Goal: Task Accomplishment & Management: Manage account settings

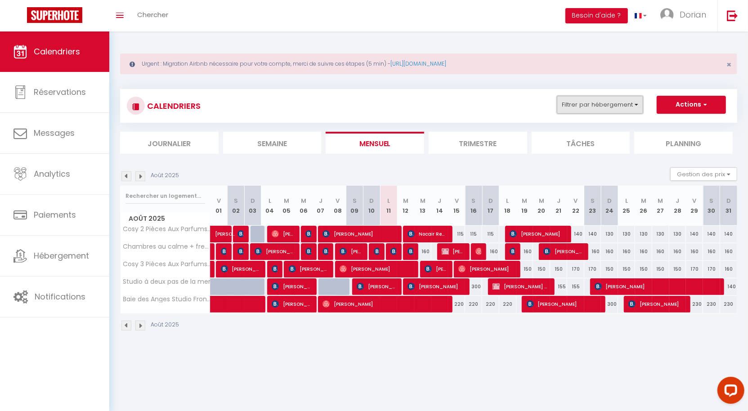
click at [628, 106] on button "Filtrer par hébergement" at bounding box center [600, 105] width 86 height 18
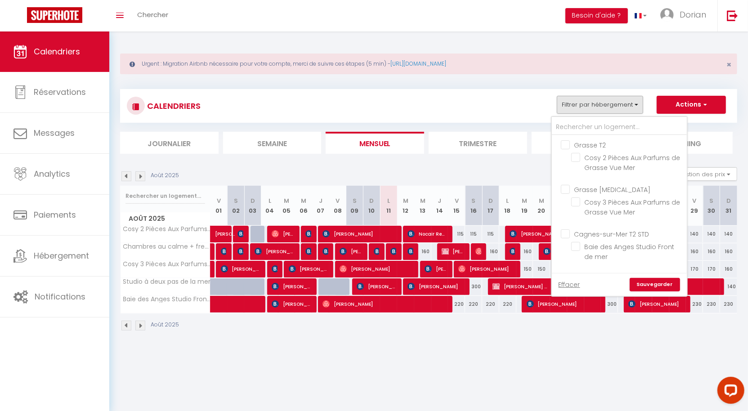
click at [544, 107] on div "CALENDRIERS Filtrer par hébergement Grasse T2 Cosy 2 Pièces Aux Parfums de Gras…" at bounding box center [428, 106] width 603 height 20
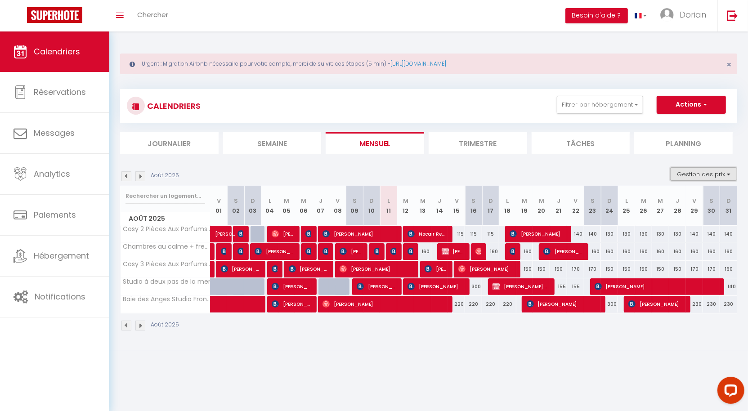
click at [699, 173] on button "Gestion des prix" at bounding box center [703, 173] width 67 height 13
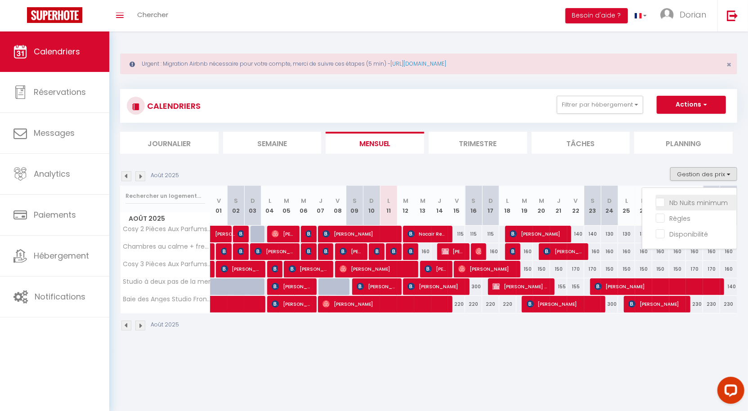
click at [692, 202] on input "Nb Nuits minimum" at bounding box center [695, 201] width 81 height 9
checkbox input "true"
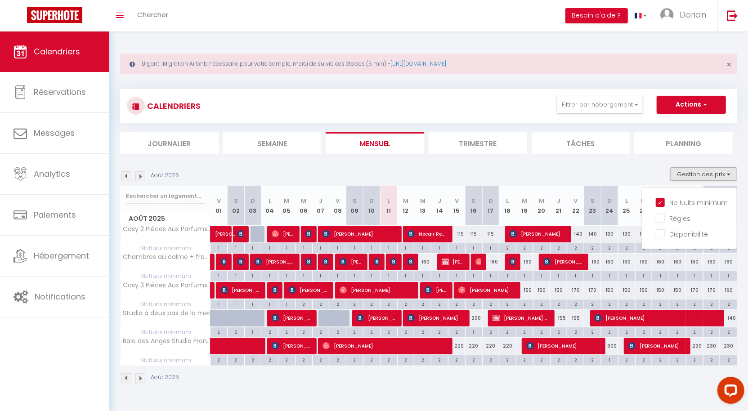
click at [744, 101] on div "Urgent : Migration Airbnb nécessaire pour votre compte, merci de suivre ces éta…" at bounding box center [428, 217] width 638 height 372
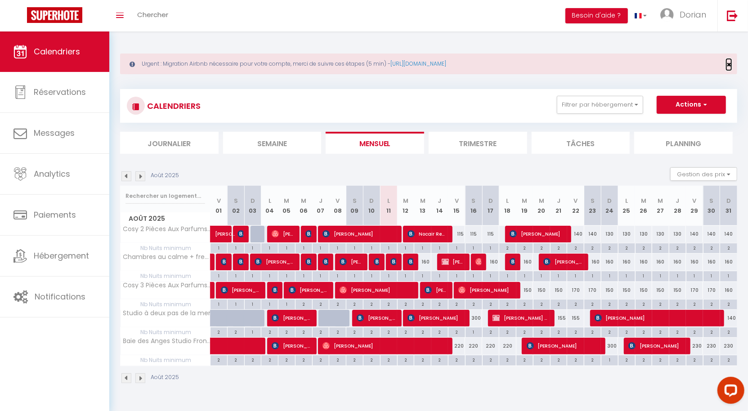
click at [731, 61] on span "×" at bounding box center [728, 64] width 5 height 11
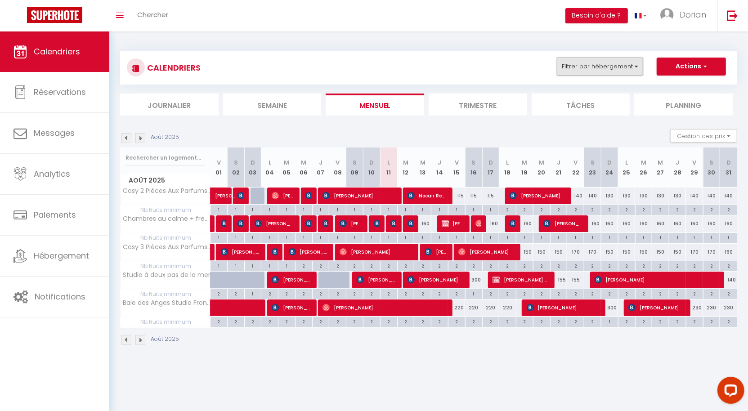
click at [611, 66] on button "Filtrer par hébergement" at bounding box center [600, 67] width 86 height 18
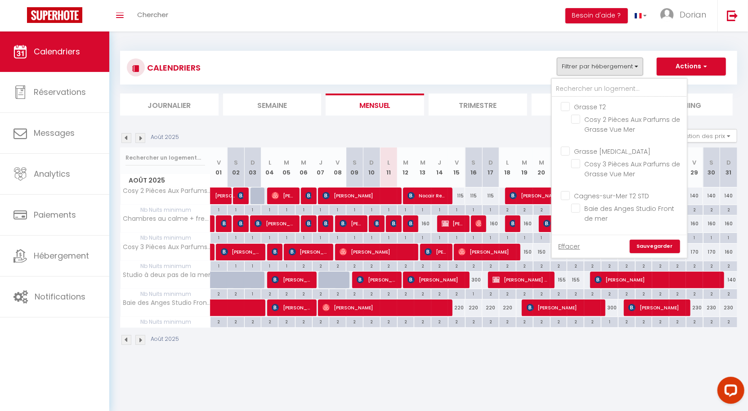
click at [567, 103] on input "Grasse T2" at bounding box center [628, 106] width 135 height 9
checkbox input "true"
checkbox input "false"
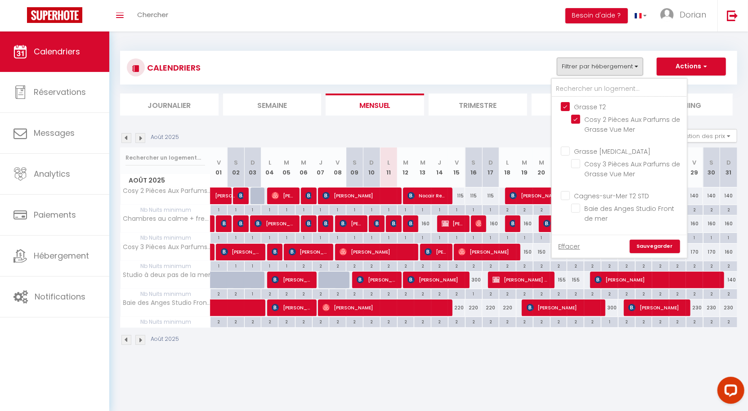
checkbox input "false"
click at [562, 104] on input "Grasse T2" at bounding box center [628, 106] width 135 height 9
checkbox input "false"
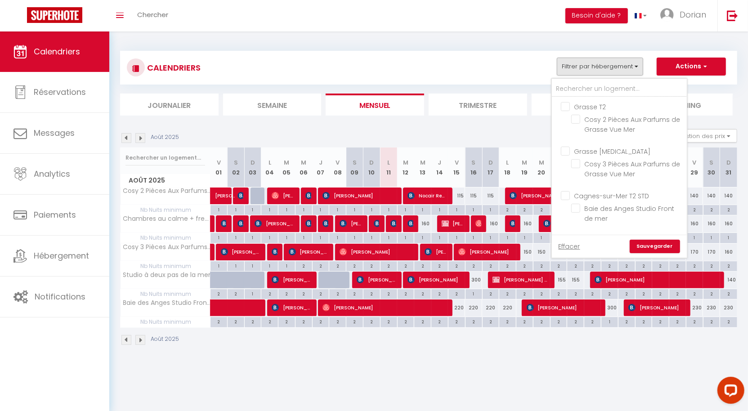
checkbox input "false"
click at [565, 191] on input "Cagnes-sur-Mer T2 STD" at bounding box center [628, 195] width 135 height 9
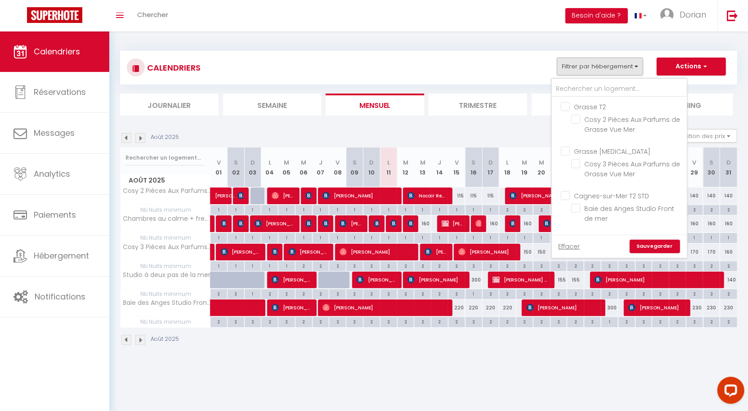
checkbox input "true"
checkbox input "false"
checkbox input "true"
checkbox input "false"
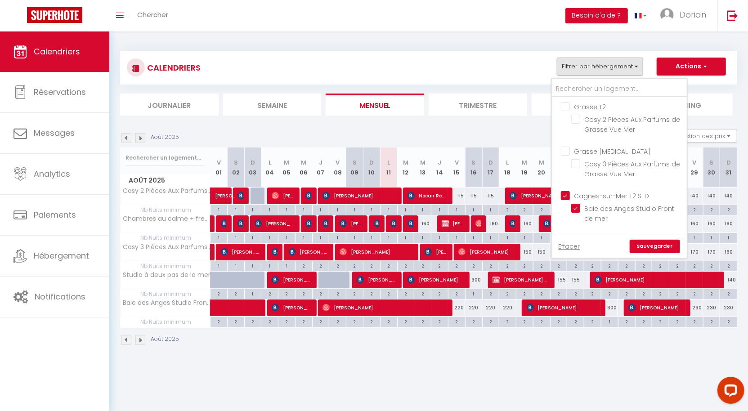
click at [656, 238] on div "Effacer Sauvegarder" at bounding box center [619, 246] width 135 height 23
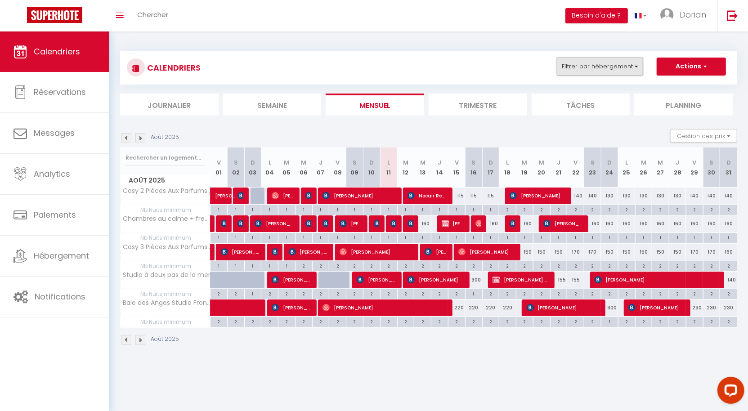
click at [599, 71] on button "Filtrer par hébergement" at bounding box center [600, 67] width 86 height 18
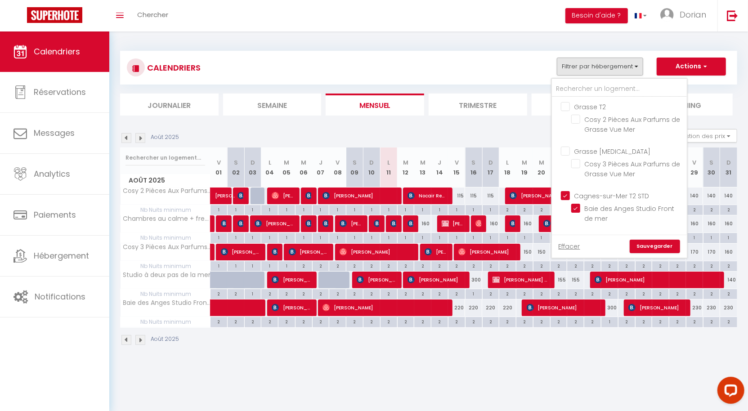
click at [652, 243] on link "Sauvegarder" at bounding box center [654, 246] width 50 height 13
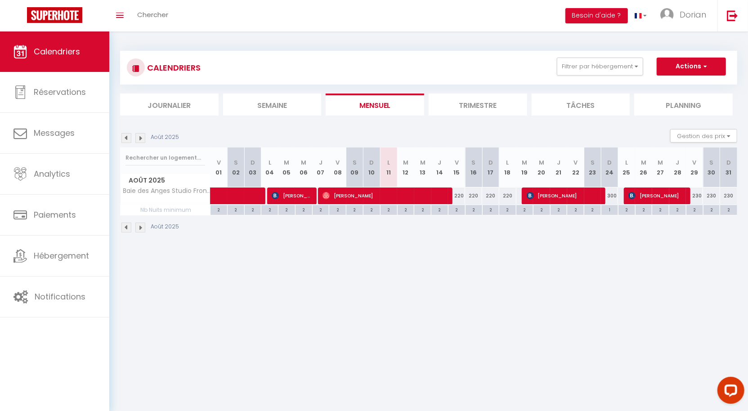
click at [582, 78] on div "CALENDRIERS Filtrer par hébergement Grasse T2 Cosy 2 Pièces Aux Parfums de Gras…" at bounding box center [428, 68] width 617 height 34
click at [461, 194] on div "220" at bounding box center [456, 195] width 17 height 17
type input "220"
type input "Ven 15 Août 2025"
type input "[PERSON_NAME][DATE]"
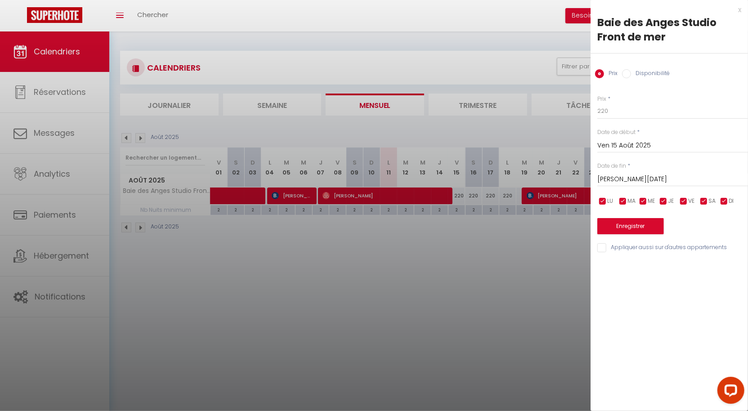
click at [624, 123] on div "Prix * 220 Statut * Disponible Indisponible Date de début * [DATE] < [DATE] > D…" at bounding box center [668, 169] width 157 height 170
click at [628, 114] on input "220" at bounding box center [672, 111] width 151 height 16
type input "1"
type input "200"
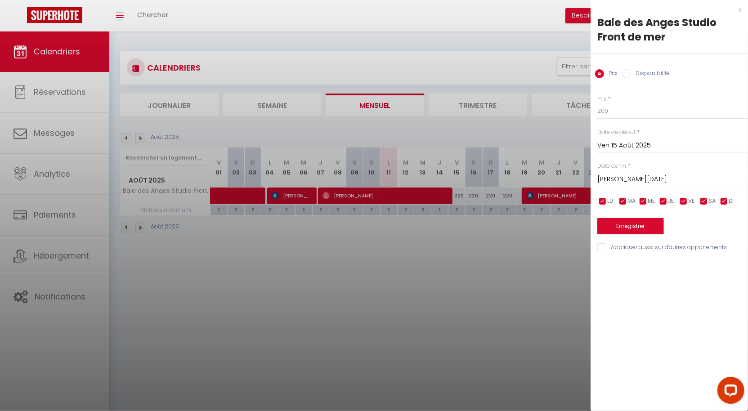
click at [625, 177] on input "[PERSON_NAME][DATE]" at bounding box center [672, 180] width 151 height 12
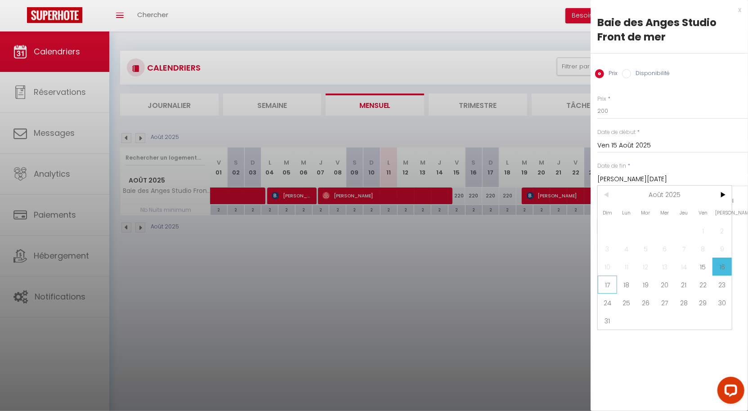
click at [611, 285] on span "17" at bounding box center [606, 285] width 19 height 18
type input "Dim 17 Août 2025"
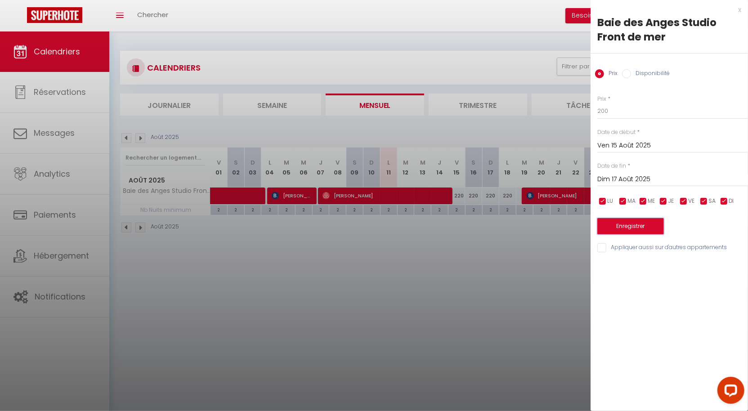
click at [628, 224] on button "Enregistrer" at bounding box center [630, 226] width 67 height 16
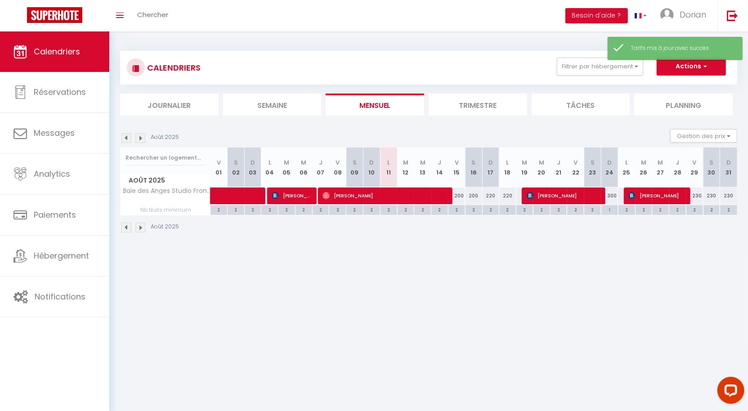
click at [487, 192] on div "220" at bounding box center [490, 195] width 17 height 17
type input "220"
type input "Dim 17 Août 2025"
type input "Lun 18 Août 2025"
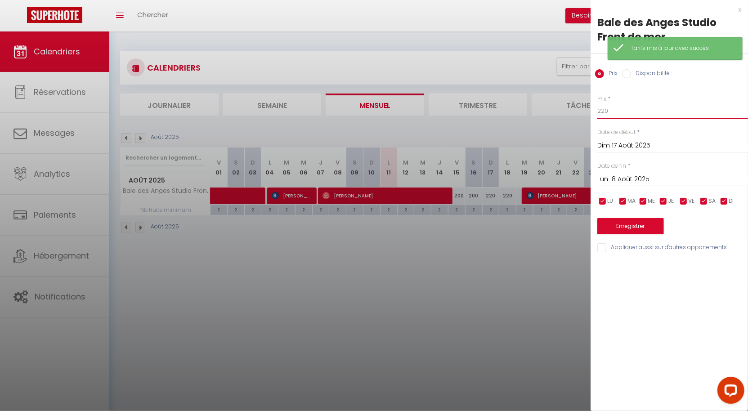
drag, startPoint x: 623, startPoint y: 111, endPoint x: 524, endPoint y: 111, distance: 99.4
click at [525, 111] on body "Questions et aide sur la MIGRATION - [GEOGRAPHIC_DATA] ouverte de 13 à 14h puis…" at bounding box center [374, 236] width 748 height 411
type input "180"
click at [618, 171] on div "[DATE] < [DATE] > Dim Lun Mar Mer Jeu Ven Sam 1 2 3 4 5 6 7 8 9 10 11 12 13 14 …" at bounding box center [672, 178] width 151 height 16
click at [618, 174] on input "Lun 18 Août 2025" at bounding box center [672, 180] width 151 height 12
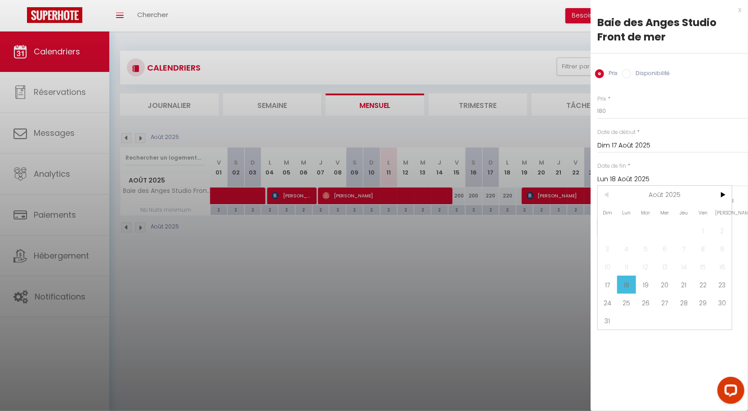
click at [651, 274] on span "12" at bounding box center [645, 267] width 19 height 18
click at [655, 280] on span "20" at bounding box center [664, 285] width 19 height 18
type input "Mer 20 Août 2025"
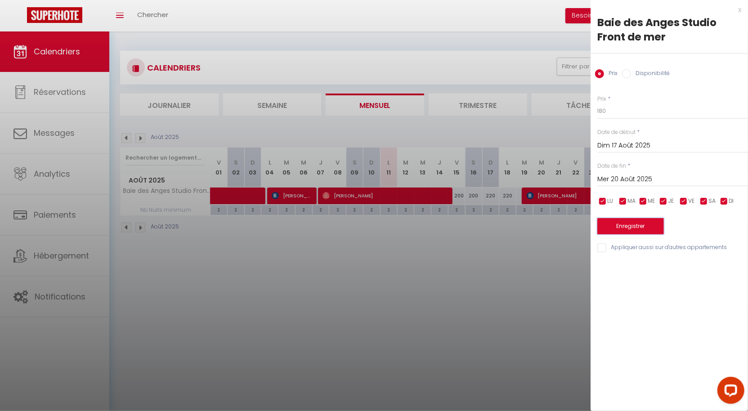
click at [629, 230] on button "Enregistrer" at bounding box center [630, 226] width 67 height 16
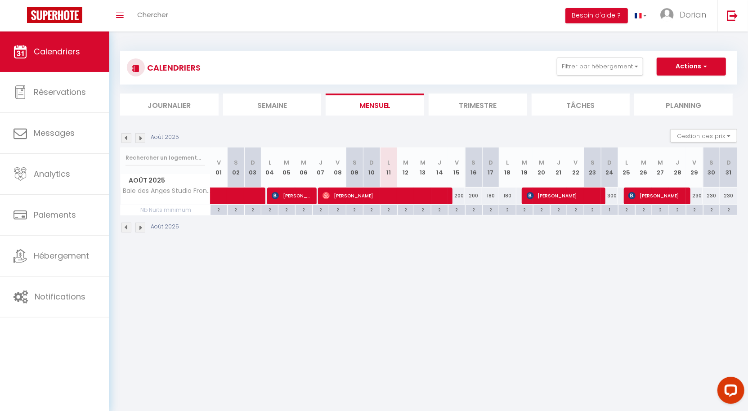
click at [615, 196] on div "300" at bounding box center [609, 195] width 17 height 17
type input "300"
type input "Dim 24 Août 2025"
type input "Lun 25 Août 2025"
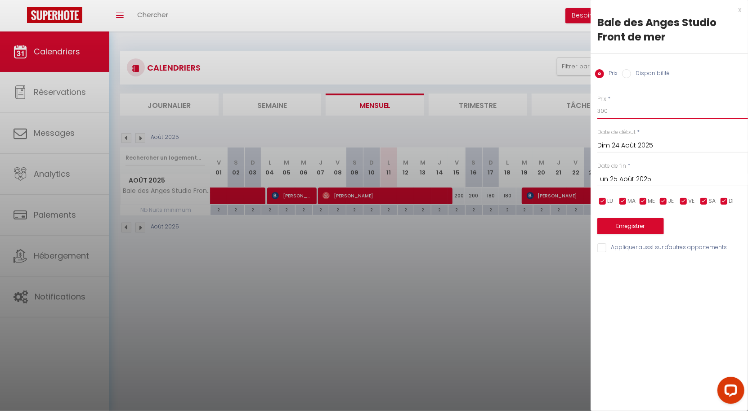
drag, startPoint x: 620, startPoint y: 114, endPoint x: 554, endPoint y: 114, distance: 66.1
click at [554, 114] on body "Questions et aide sur la MIGRATION - [GEOGRAPHIC_DATA] ouverte de 13 à 14h puis…" at bounding box center [374, 236] width 748 height 411
type input "2"
type input "230"
click at [620, 223] on button "Enregistrer" at bounding box center [630, 226] width 67 height 16
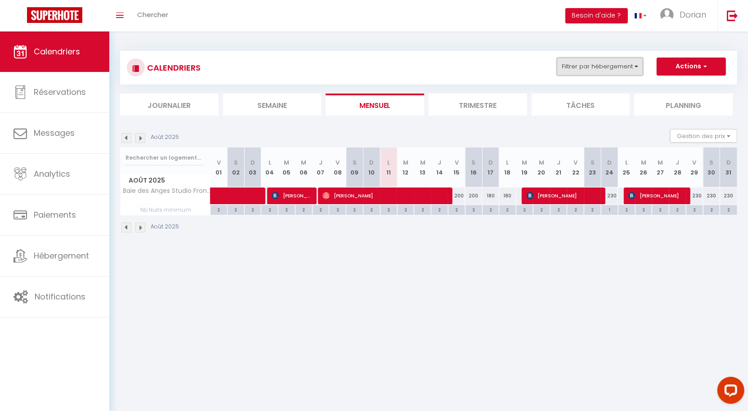
click at [600, 64] on button "Filtrer par hébergement" at bounding box center [600, 67] width 86 height 18
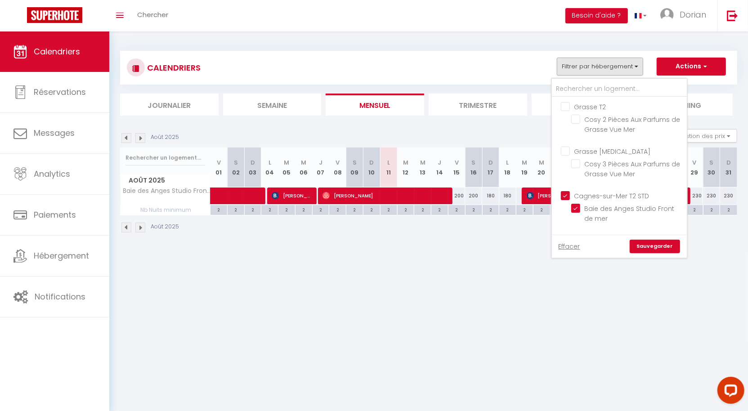
click at [338, 278] on body "Questions et aide sur la MIGRATION - [GEOGRAPHIC_DATA] ouverte de 13 à 14h puis…" at bounding box center [374, 236] width 748 height 411
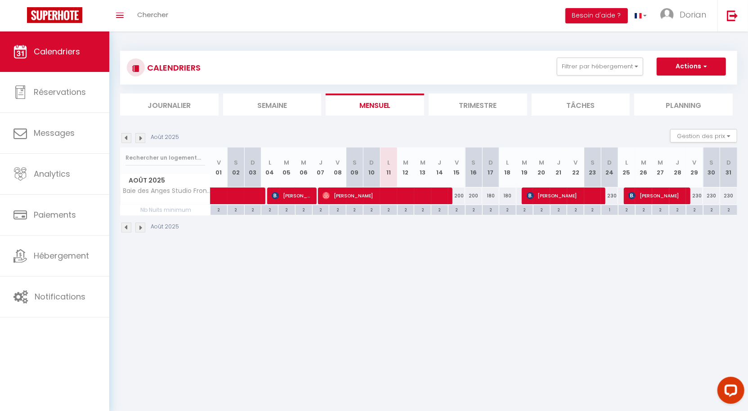
click at [138, 143] on div "Août 2025 Gestion des prix Nb Nuits minimum Règles Disponibilité" at bounding box center [428, 138] width 617 height 18
click at [138, 138] on img at bounding box center [140, 138] width 10 height 10
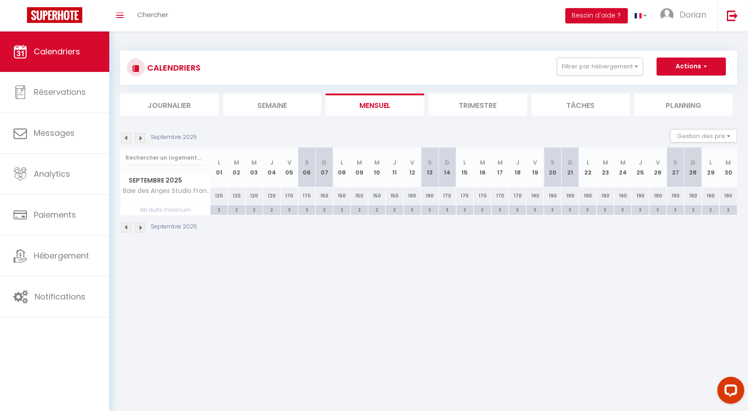
click at [346, 111] on li "Mensuel" at bounding box center [374, 105] width 98 height 22
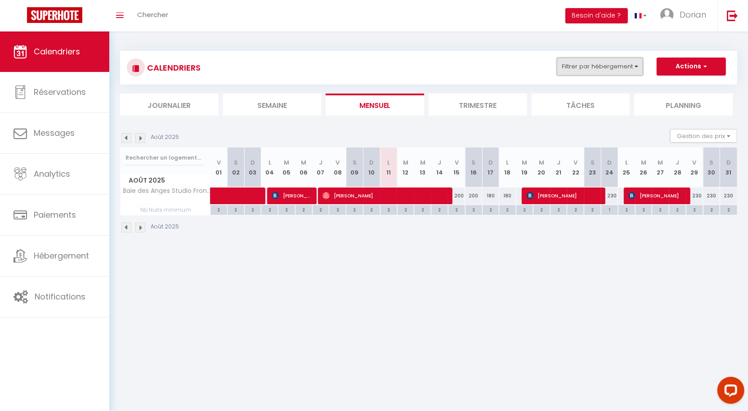
click at [636, 65] on button "Filtrer par hébergement" at bounding box center [600, 67] width 86 height 18
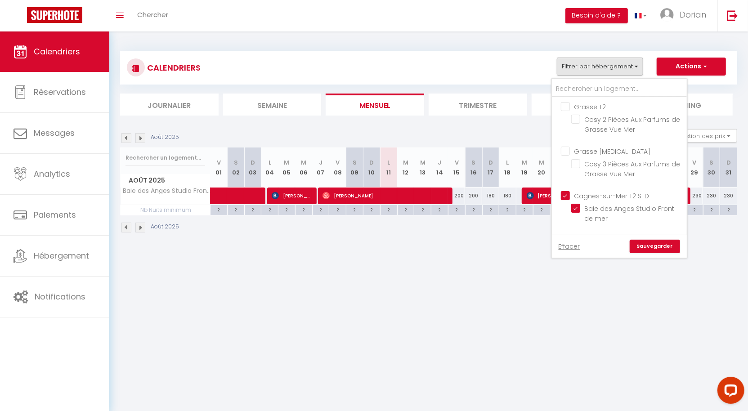
click at [567, 192] on input "Cagnes-sur-Mer T2 STD" at bounding box center [628, 195] width 135 height 9
checkbox input "false"
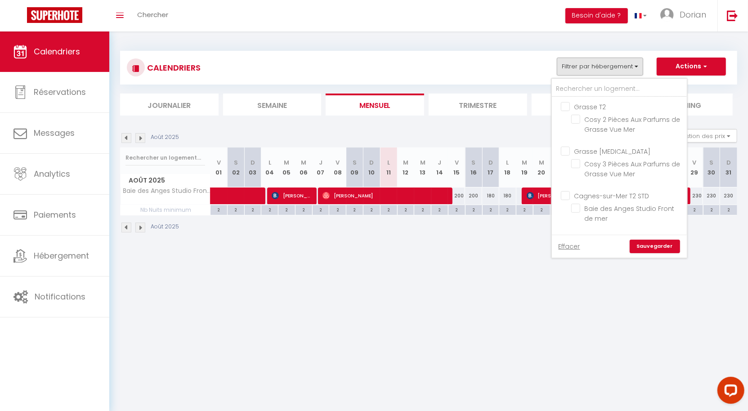
checkbox input "false"
click at [570, 102] on input "Grasse T2" at bounding box center [628, 106] width 135 height 9
checkbox input "true"
checkbox input "false"
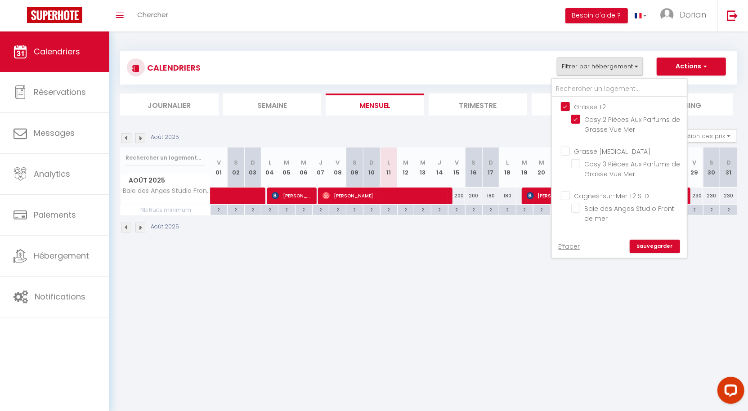
checkbox input "false"
click at [569, 148] on input "Grasse [MEDICAL_DATA]" at bounding box center [628, 150] width 135 height 9
checkbox input "true"
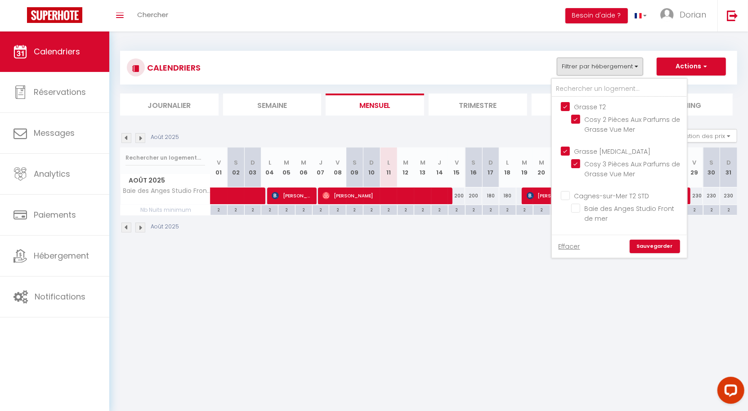
checkbox input "false"
click at [649, 247] on link "Sauvegarder" at bounding box center [654, 246] width 50 height 13
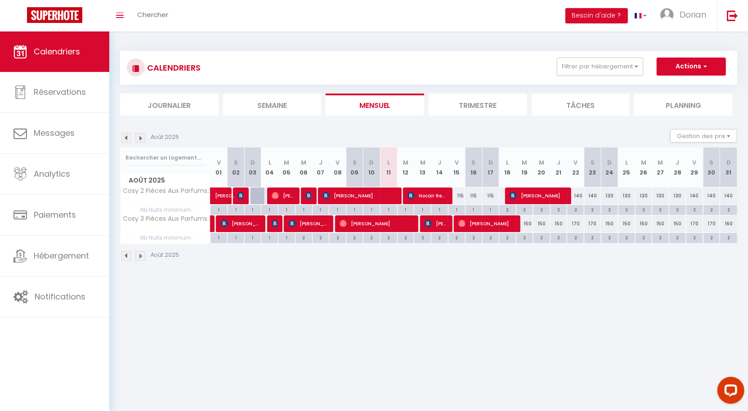
click at [459, 194] on div "115" at bounding box center [456, 195] width 17 height 17
type input "115"
type input "Ven 15 Août 2025"
type input "[PERSON_NAME][DATE]"
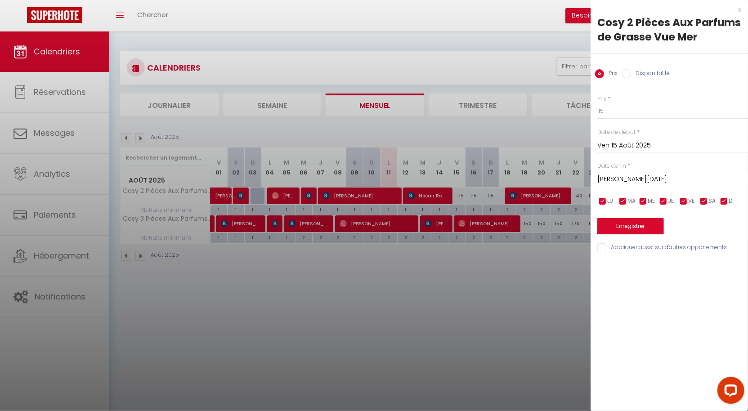
click at [438, 263] on div at bounding box center [374, 205] width 748 height 411
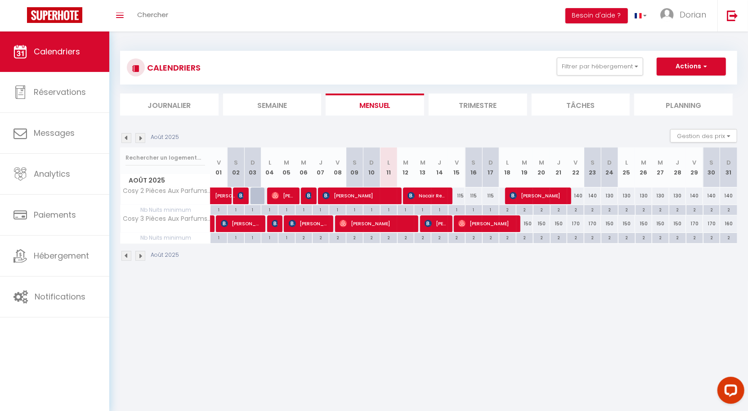
click at [459, 194] on div "115" at bounding box center [456, 195] width 17 height 17
type input "115"
type input "Ven 15 Août 2025"
type input "[PERSON_NAME][DATE]"
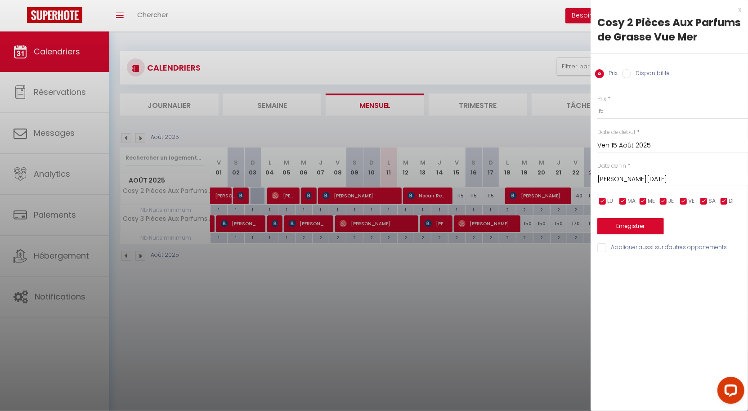
click at [538, 263] on div at bounding box center [374, 205] width 748 height 411
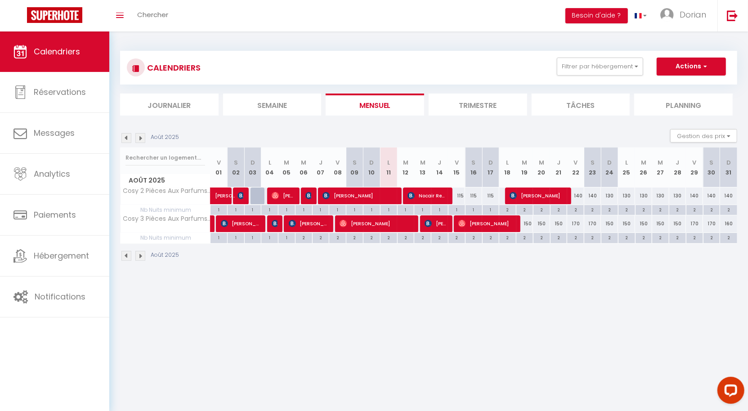
click at [457, 194] on div "115" at bounding box center [456, 195] width 17 height 17
type input "115"
type input "Ven 15 Août 2025"
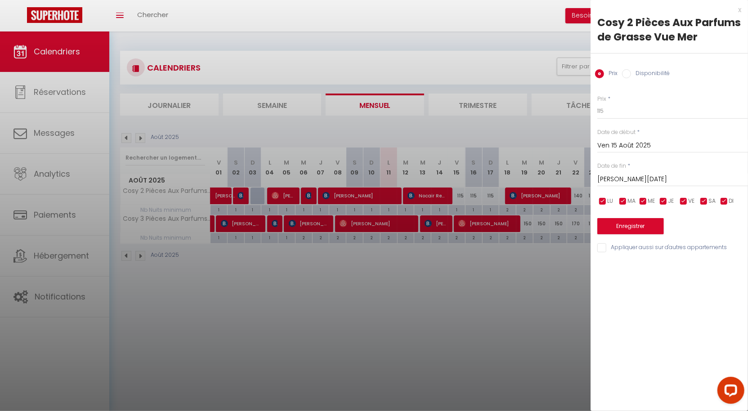
click at [667, 186] on div "[DATE] < [DATE] > Dim Lun Mar Mer Jeu Ven Sam 1 2 3 4 5 6 7 8 9 10 11 12 13 14 …" at bounding box center [672, 178] width 151 height 16
click at [687, 187] on div "Prix * 115 Statut * Disponible Indisponible Date de début * [DATE] < [DATE] > D…" at bounding box center [668, 169] width 157 height 170
click at [695, 184] on input "[PERSON_NAME][DATE]" at bounding box center [672, 180] width 151 height 12
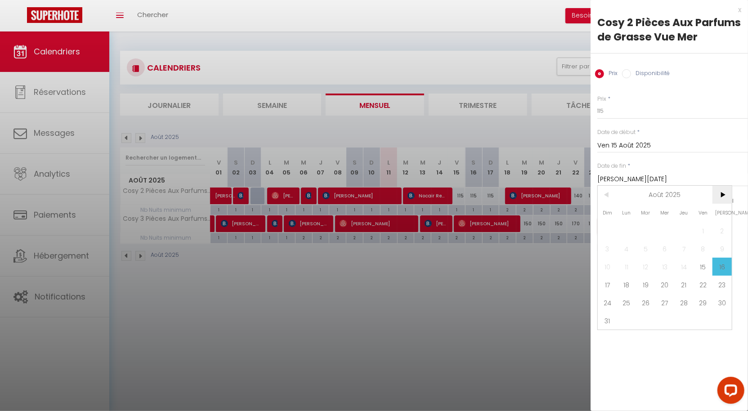
click at [720, 194] on span ">" at bounding box center [721, 195] width 19 height 18
click at [629, 224] on span "1" at bounding box center [626, 231] width 19 height 18
type input "Lun 01 Septembre 2025"
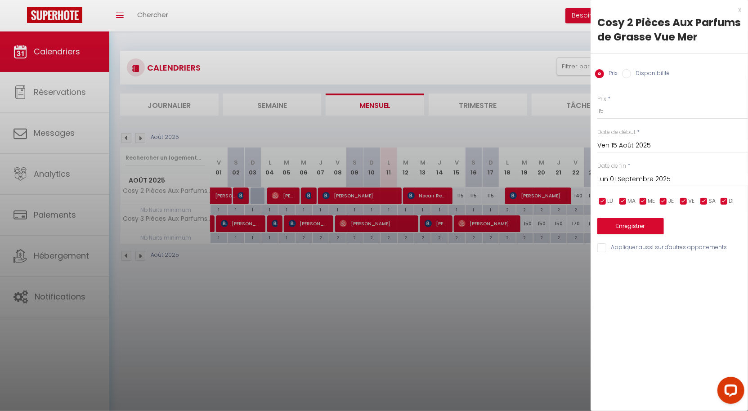
click at [682, 201] on input "checkbox" at bounding box center [683, 201] width 9 height 9
checkbox input "false"
click at [703, 201] on input "checkbox" at bounding box center [703, 201] width 9 height 9
checkbox input "false"
click at [634, 225] on button "Enregistrer" at bounding box center [630, 226] width 67 height 16
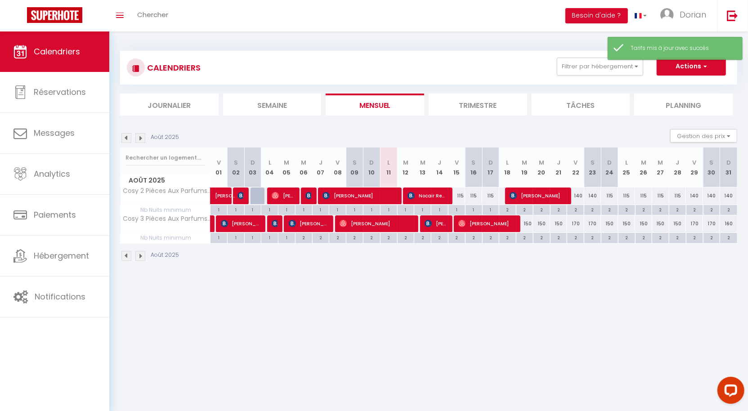
click at [459, 195] on div "115" at bounding box center [456, 195] width 17 height 17
type input "115"
type input "Ven 15 Août 2025"
type input "[PERSON_NAME][DATE]"
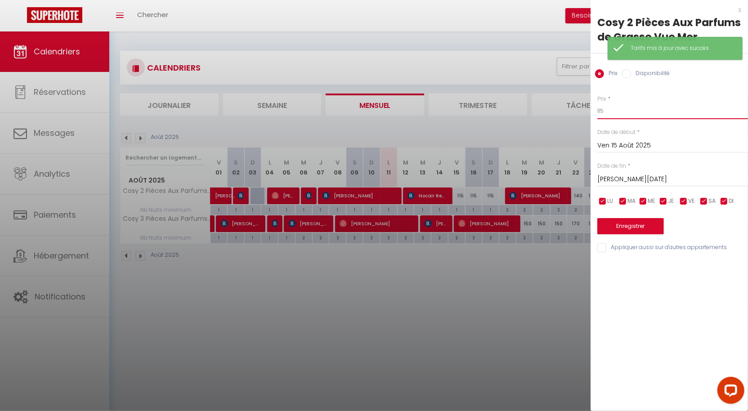
click at [626, 108] on input "115" at bounding box center [672, 111] width 151 height 16
click at [490, 230] on div at bounding box center [374, 205] width 748 height 411
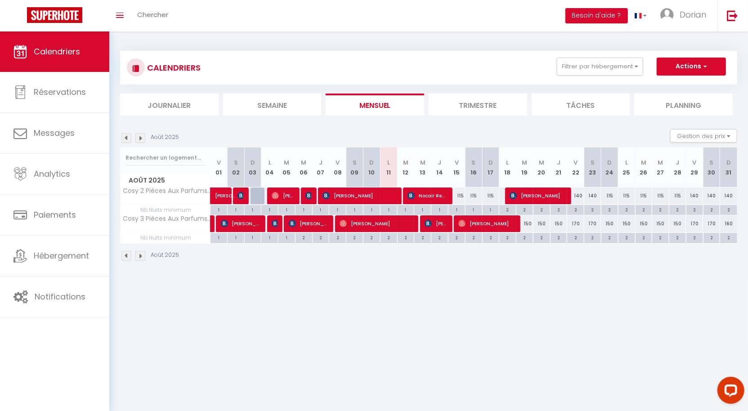
click at [490, 193] on div "115" at bounding box center [490, 195] width 17 height 17
type input "115"
type input "Dim 17 Août 2025"
type input "Lun 18 Août 2025"
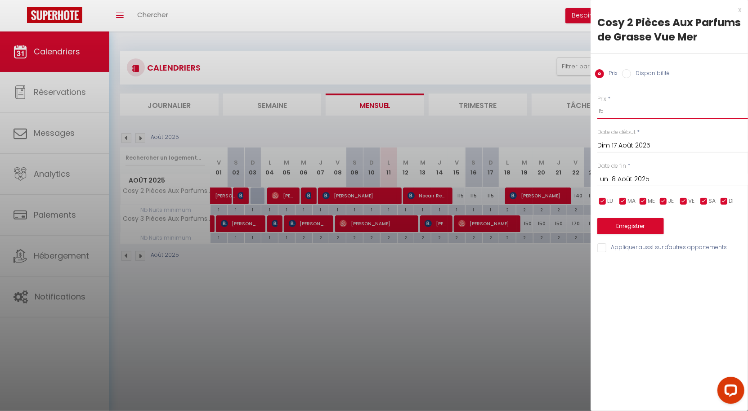
click at [608, 114] on input "115" at bounding box center [672, 111] width 151 height 16
type input "9"
type input "100"
click at [642, 233] on div "Prix * 100 Statut * Disponible Indisponible Date de début * [DATE] < [DATE] > D…" at bounding box center [668, 169] width 157 height 170
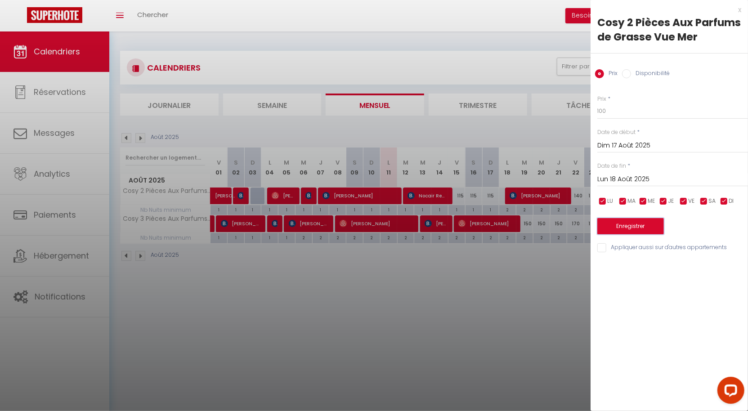
click at [640, 229] on button "Enregistrer" at bounding box center [630, 226] width 67 height 16
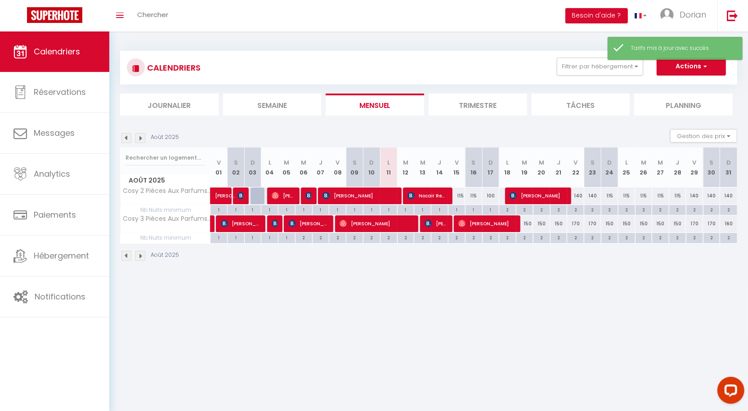
click at [729, 197] on div "140" at bounding box center [728, 195] width 17 height 17
type input "140"
type input "Dim 31 Août 2025"
type input "Lun 01 Septembre 2025"
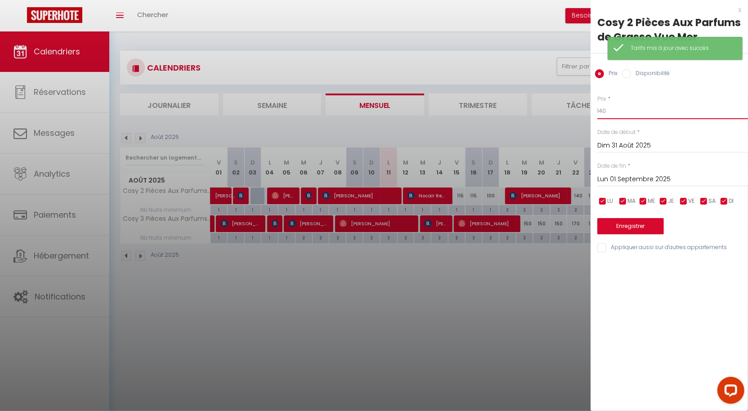
click at [639, 117] on input "140" at bounding box center [672, 111] width 151 height 16
type input "120"
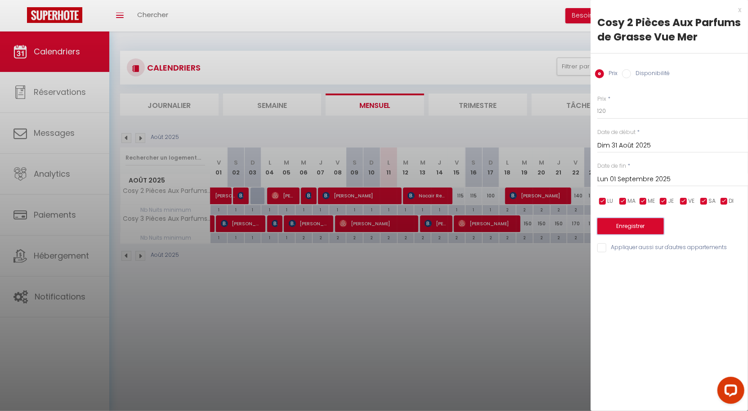
click at [645, 219] on button "Enregistrer" at bounding box center [630, 226] width 67 height 16
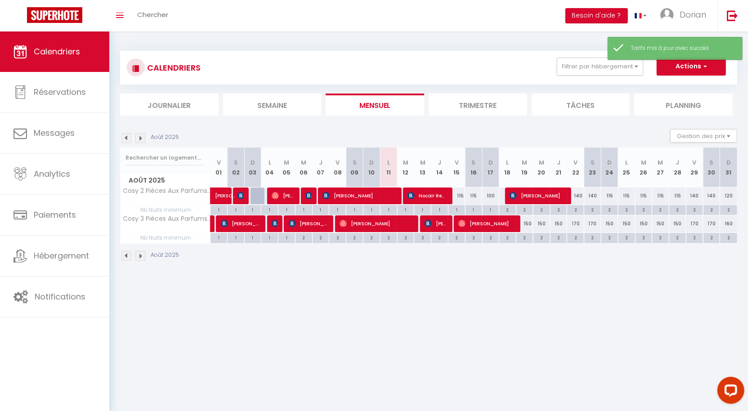
click at [528, 223] on div "150" at bounding box center [524, 223] width 17 height 17
type input "150"
type input "[DATE]"
type input "Mer 20 Août 2025"
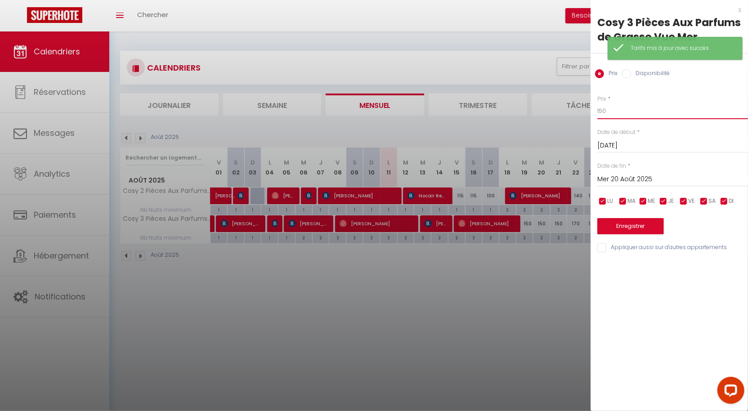
click at [621, 115] on input "150" at bounding box center [672, 111] width 151 height 16
click at [539, 217] on div at bounding box center [374, 205] width 748 height 411
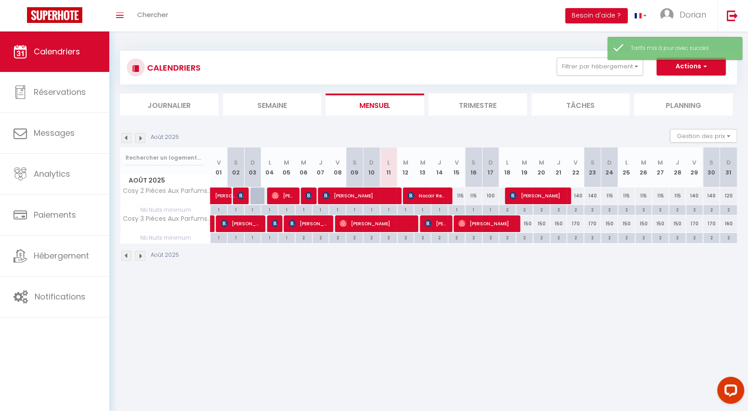
click at [532, 223] on div "150" at bounding box center [524, 223] width 17 height 17
type input "150"
type input "[DATE]"
type input "Mer 20 Août 2025"
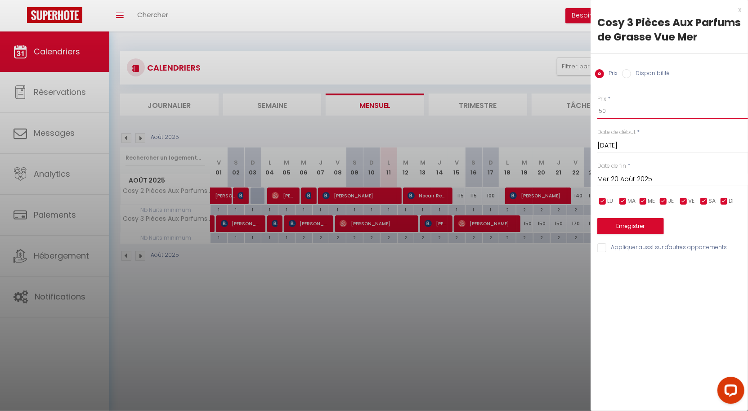
click at [631, 116] on input "150" at bounding box center [672, 111] width 151 height 16
type input "130"
click at [645, 175] on input "Mer 20 Août 2025" at bounding box center [672, 180] width 151 height 12
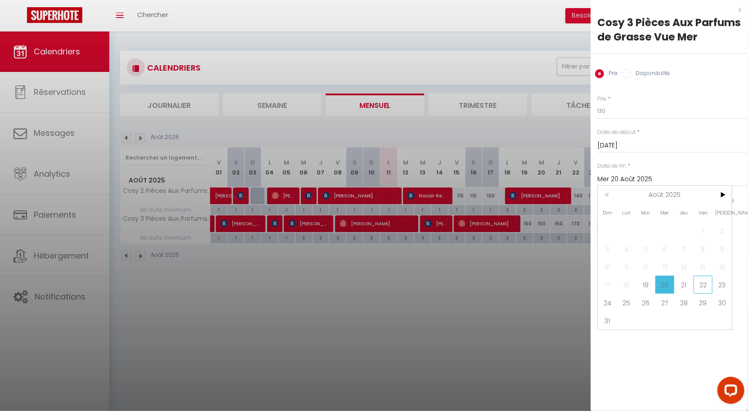
click at [704, 276] on span "22" at bounding box center [702, 285] width 19 height 18
type input "Ven 22 Août 2025"
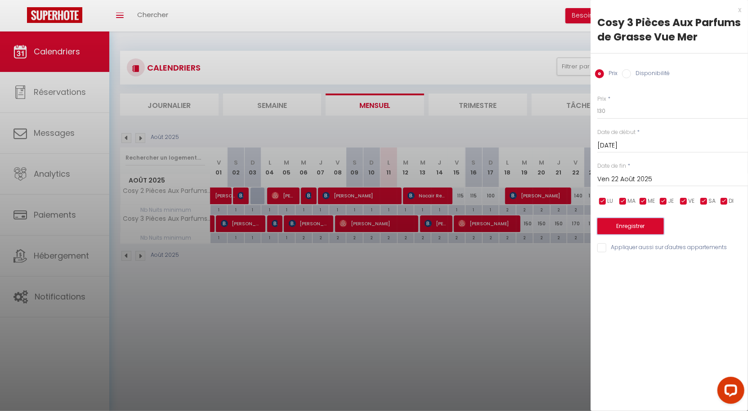
click at [649, 219] on button "Enregistrer" at bounding box center [630, 226] width 67 height 16
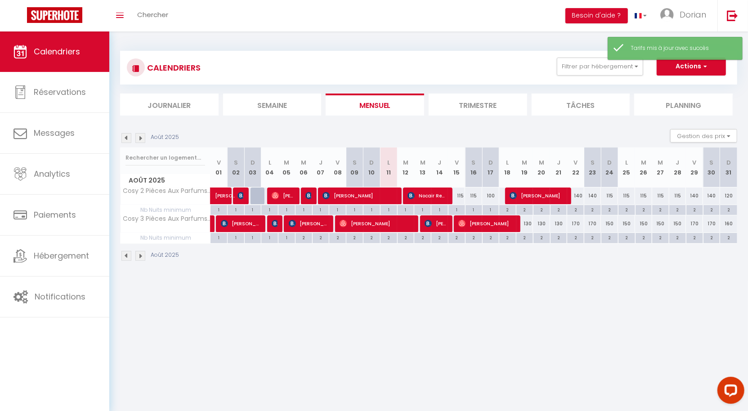
click at [573, 225] on div "170" at bounding box center [575, 223] width 17 height 17
type input "170"
type input "Ven 22 Août 2025"
type input "Sam 23 Août 2025"
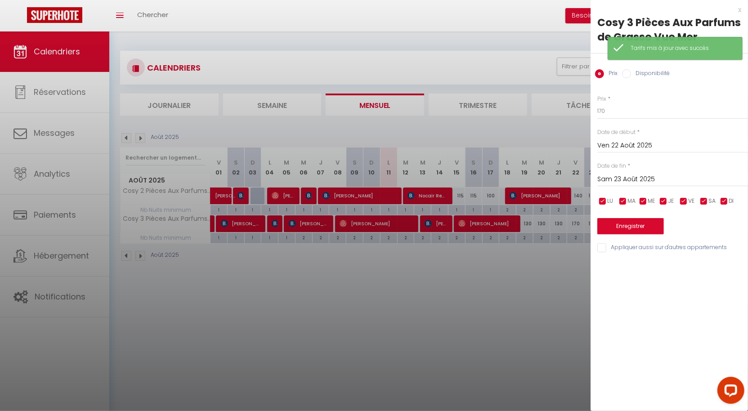
click at [548, 228] on div at bounding box center [374, 205] width 748 height 411
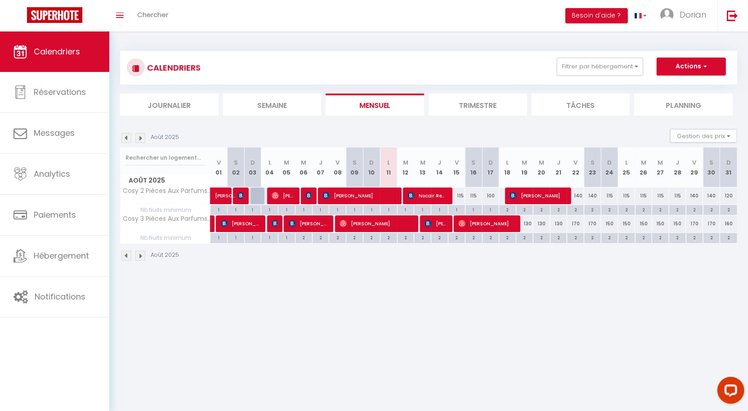
click at [612, 223] on div "150" at bounding box center [609, 223] width 17 height 17
type input "150"
type input "Dim 24 Août 2025"
type input "Lun 25 Août 2025"
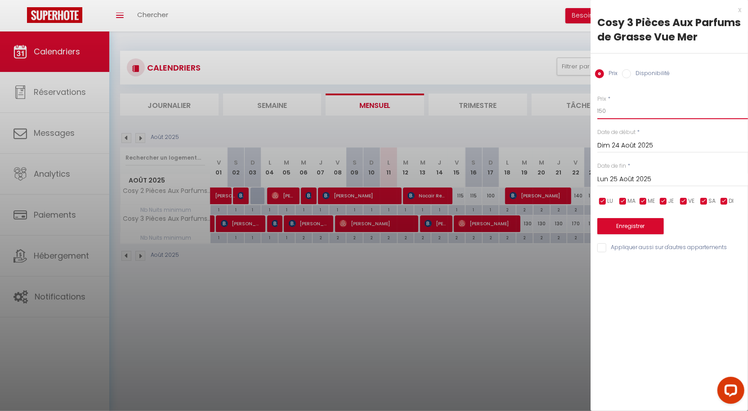
click at [626, 107] on input "150" at bounding box center [672, 111] width 151 height 16
type input "130"
click at [646, 173] on div "[DATE] < [DATE] > Dim Lun Mar Mer Jeu Ven Sam 1 2 3 4 5 6 7 8 9 10 11 12 13 14 …" at bounding box center [672, 178] width 151 height 16
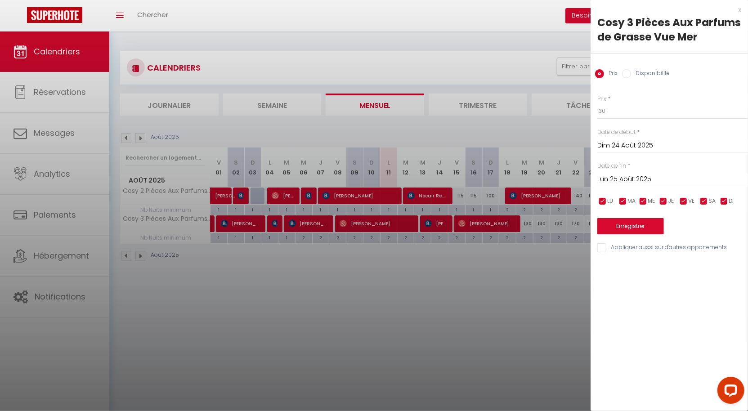
click at [646, 174] on input "Lun 25 Août 2025" at bounding box center [672, 180] width 151 height 12
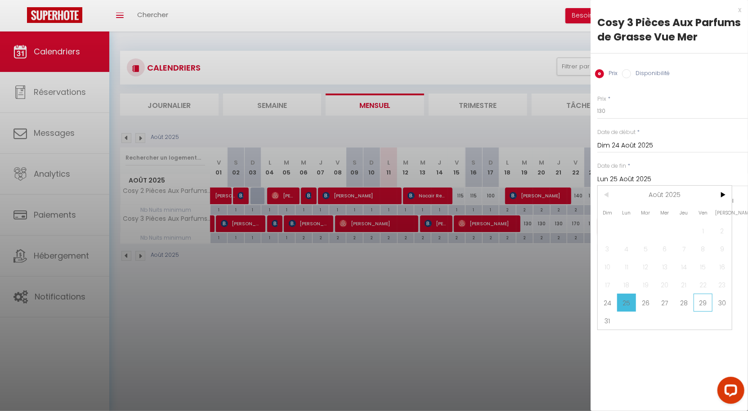
click at [701, 294] on span "29" at bounding box center [702, 303] width 19 height 18
type input "Ven 29 Août 2025"
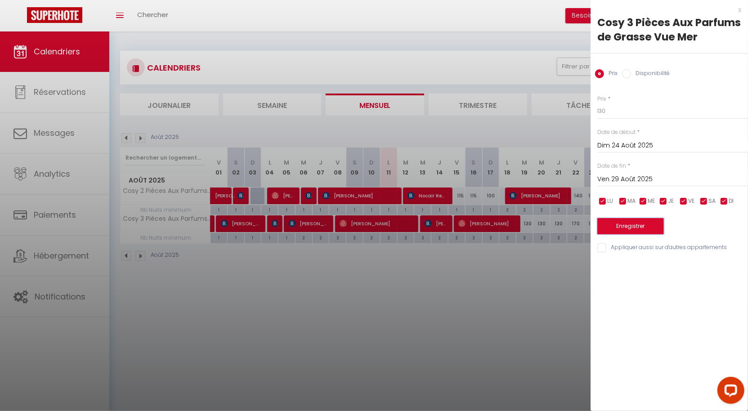
click at [658, 231] on button "Enregistrer" at bounding box center [630, 226] width 67 height 16
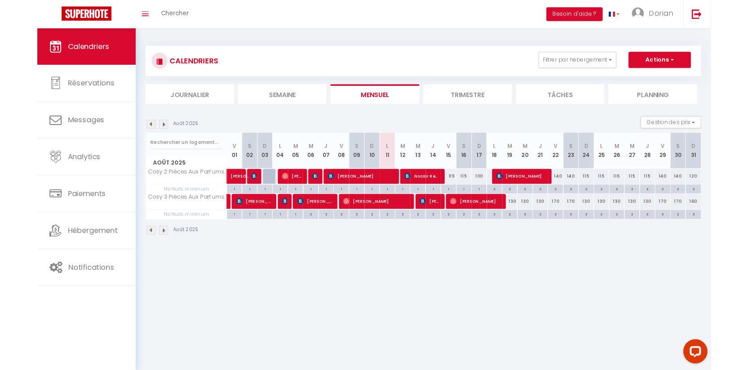
scroll to position [31, 0]
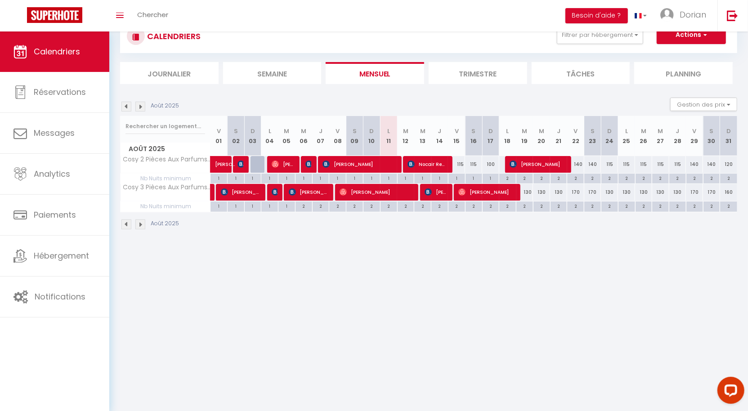
click at [575, 192] on div "170" at bounding box center [575, 192] width 17 height 17
type input "170"
type input "Ven 22 Août 2025"
type input "Sam 23 Août 2025"
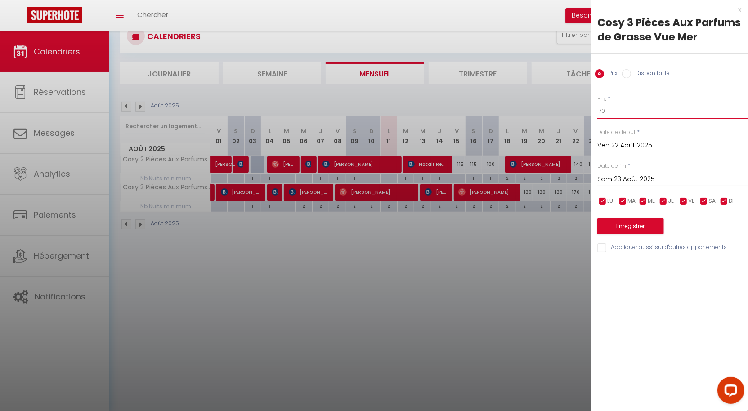
click at [622, 112] on input "170" at bounding box center [672, 111] width 151 height 16
type input "150"
click at [653, 180] on input "Sam 23 Août 2025" at bounding box center [672, 180] width 151 height 12
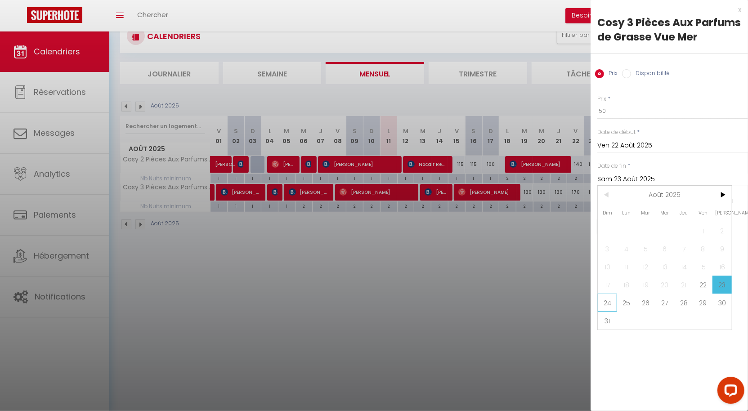
click at [608, 300] on span "24" at bounding box center [606, 303] width 19 height 18
type input "Dim 24 Août 2025"
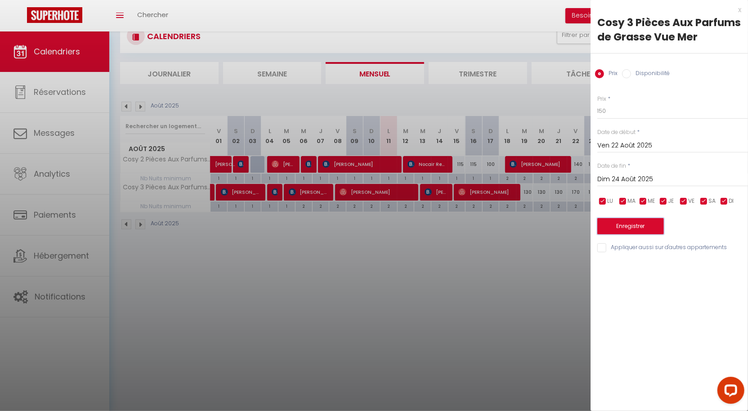
click at [615, 227] on button "Enregistrer" at bounding box center [630, 226] width 67 height 16
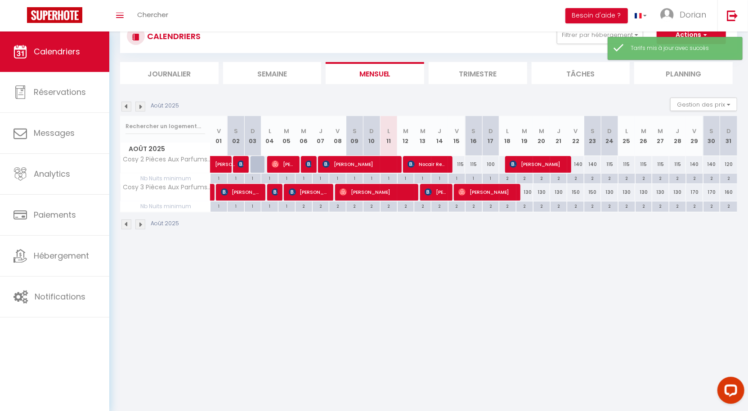
click at [150, 107] on div "Août 2025" at bounding box center [151, 107] width 62 height 10
click at [141, 107] on img at bounding box center [140, 107] width 10 height 10
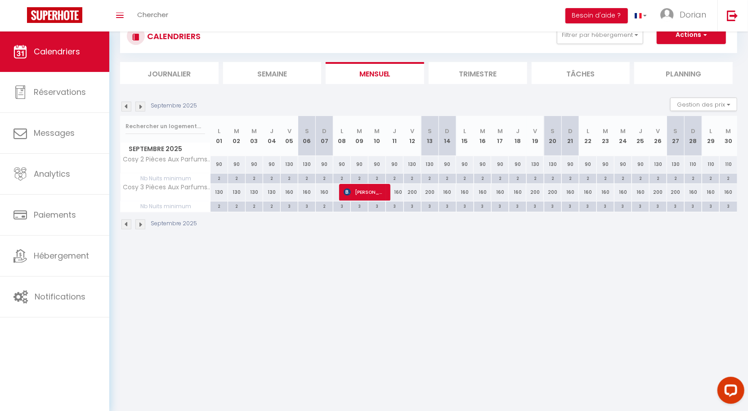
click at [222, 191] on div "130" at bounding box center [219, 192] width 18 height 17
type input "130"
type input "Lun 01 Septembre 2025"
type input "[DATE]"
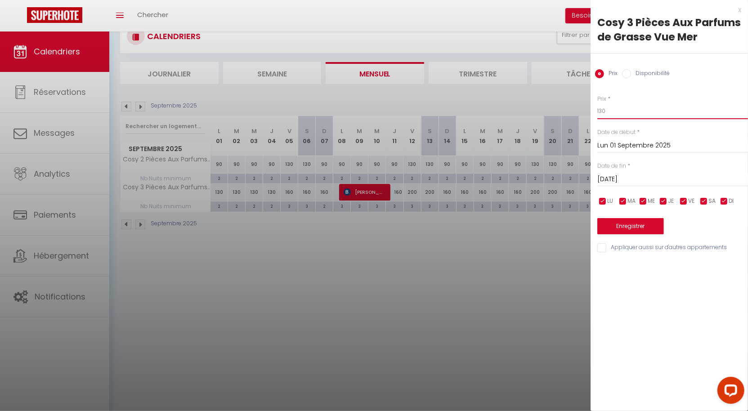
click at [635, 112] on input "130" at bounding box center [672, 111] width 151 height 16
type input "110"
click at [651, 174] on input "[DATE]" at bounding box center [672, 180] width 151 height 12
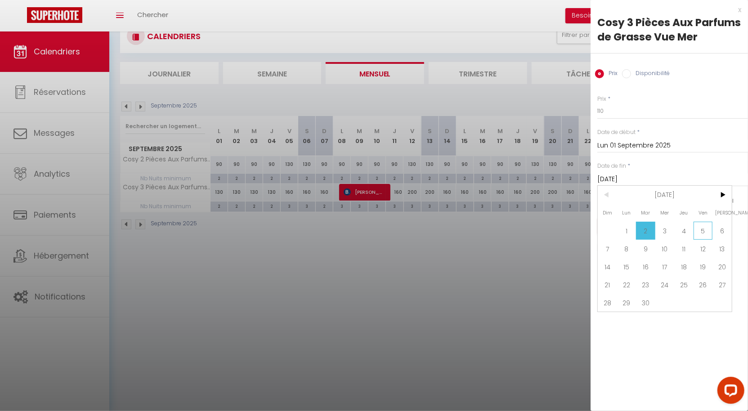
click at [706, 232] on span "5" at bounding box center [702, 231] width 19 height 18
type input "Ven 05 Septembre 2025"
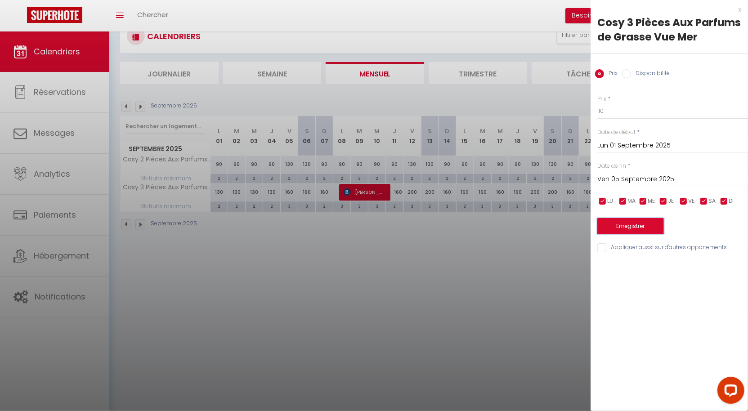
click at [632, 226] on button "Enregistrer" at bounding box center [630, 226] width 67 height 16
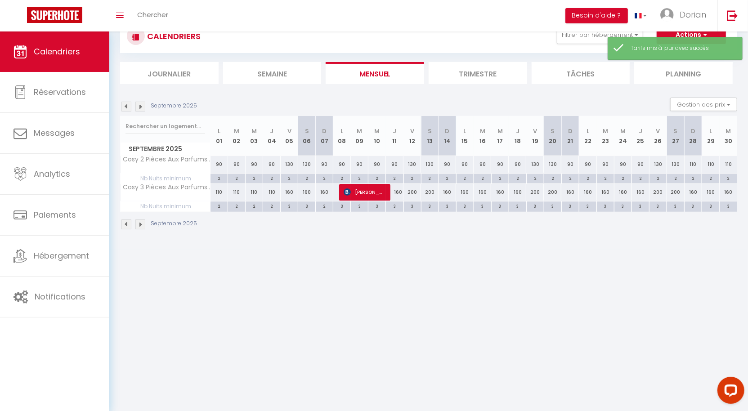
click at [352, 71] on li "Mensuel" at bounding box center [374, 73] width 98 height 22
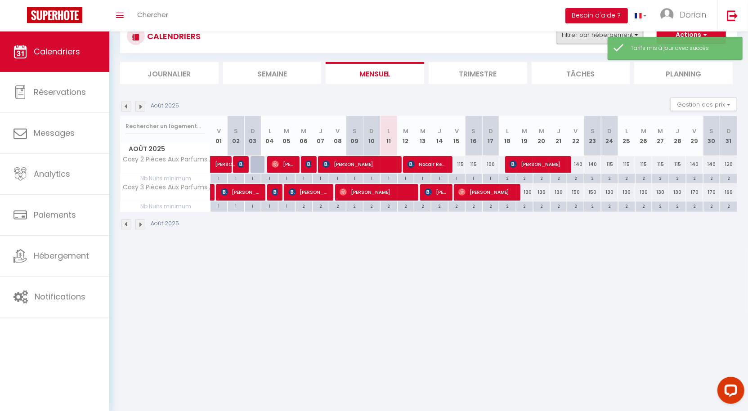
click at [593, 42] on button "Filtrer par hébergement" at bounding box center [600, 35] width 86 height 18
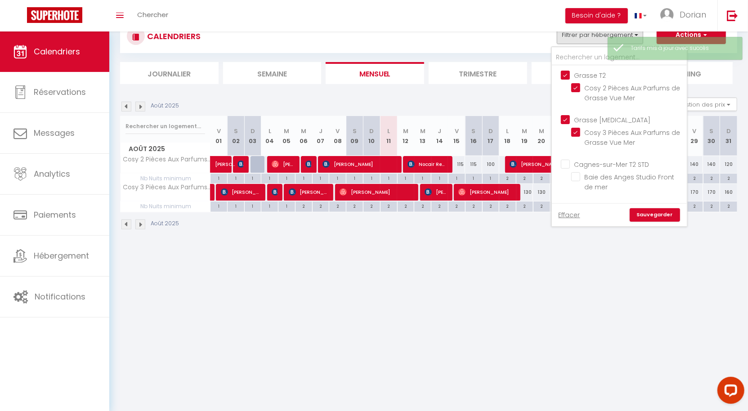
click at [569, 116] on input "Grasse [MEDICAL_DATA]" at bounding box center [628, 119] width 135 height 9
checkbox input "false"
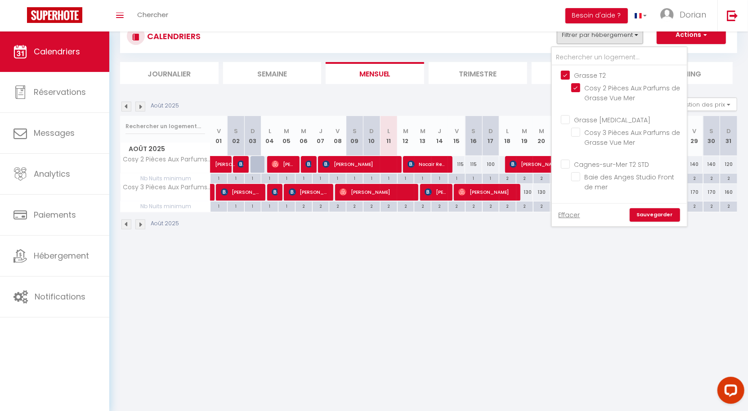
click at [565, 73] on input "Grasse T2" at bounding box center [628, 74] width 135 height 9
checkbox input "false"
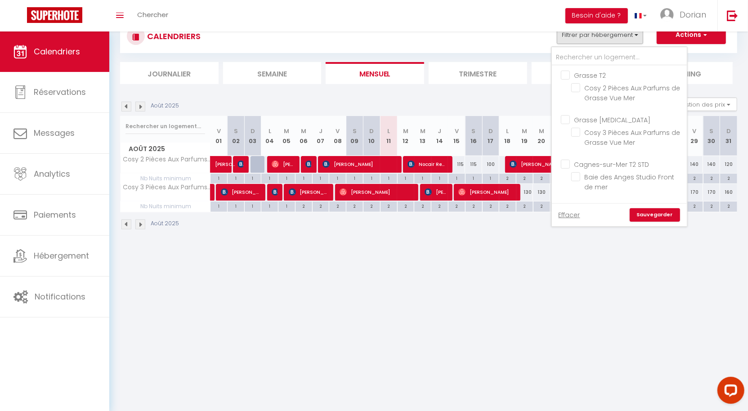
click at [646, 210] on link "Sauvegarder" at bounding box center [654, 214] width 50 height 13
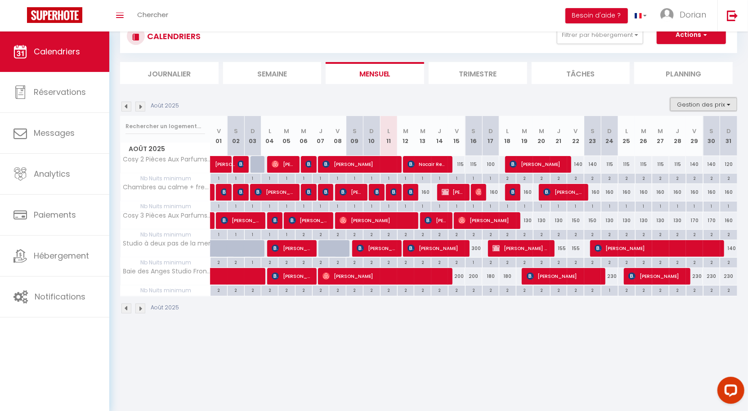
click at [696, 98] on button "Gestion des prix" at bounding box center [703, 104] width 67 height 13
click at [623, 40] on button "Filtrer par hébergement" at bounding box center [600, 35] width 86 height 18
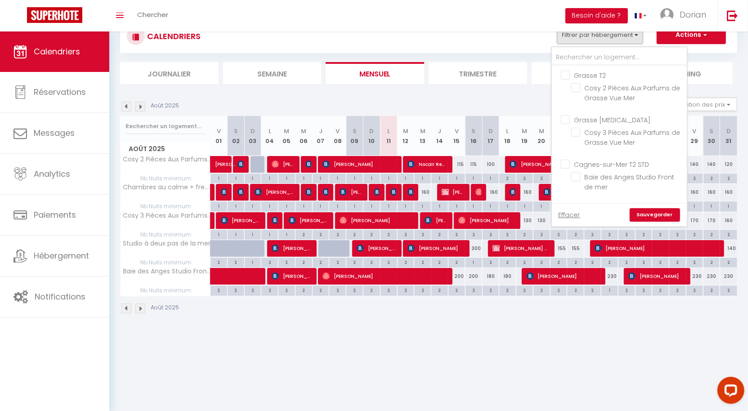
click at [567, 162] on input "Cagnes-sur-Mer T2 STD" at bounding box center [628, 163] width 135 height 9
checkbox input "true"
checkbox input "false"
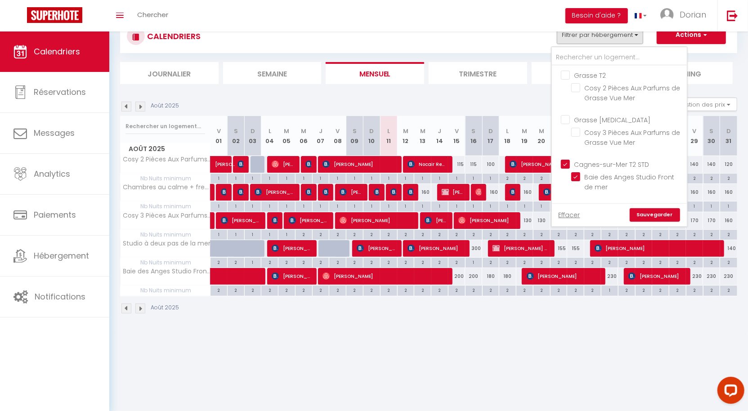
click at [664, 214] on link "Sauvegarder" at bounding box center [654, 214] width 50 height 13
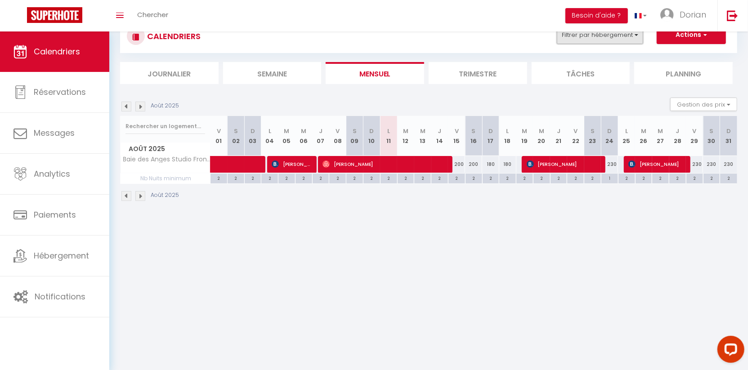
click at [614, 37] on button "Filtrer par hébergement" at bounding box center [600, 35] width 86 height 18
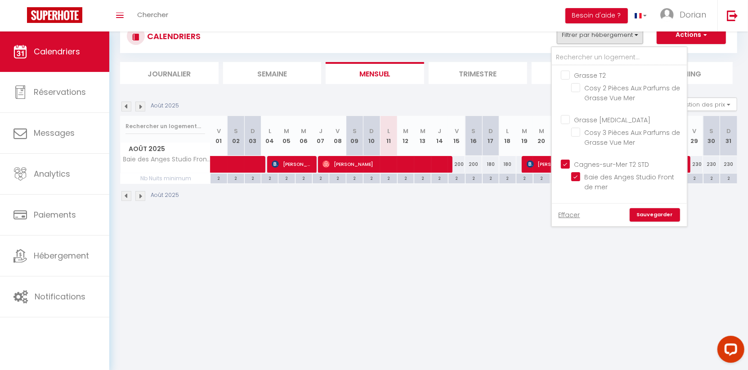
click at [411, 233] on body "Questions et aide sur la MIGRATION - [GEOGRAPHIC_DATA] ouverte de 13 à 14h puis…" at bounding box center [374, 185] width 748 height 370
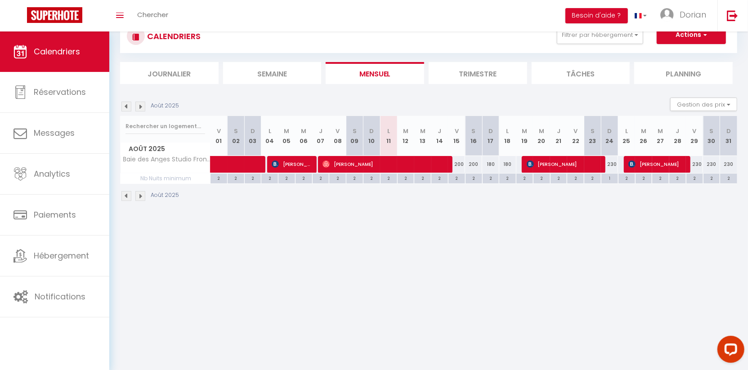
click at [623, 44] on div "CALENDRIERS Filtrer par hébergement Grasse T2 Cosy 2 Pièces Aux Parfums de Gras…" at bounding box center [428, 36] width 603 height 20
click at [610, 38] on button "Filtrer par hébergement" at bounding box center [600, 35] width 86 height 18
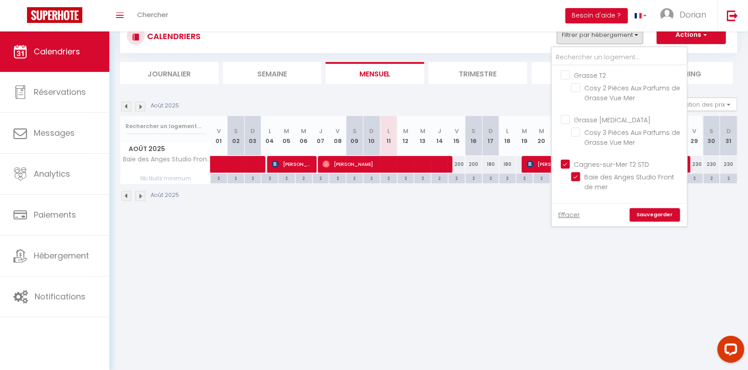
click at [564, 162] on input "Cagnes-sur-Mer T2 STD" at bounding box center [628, 163] width 135 height 9
checkbox input "false"
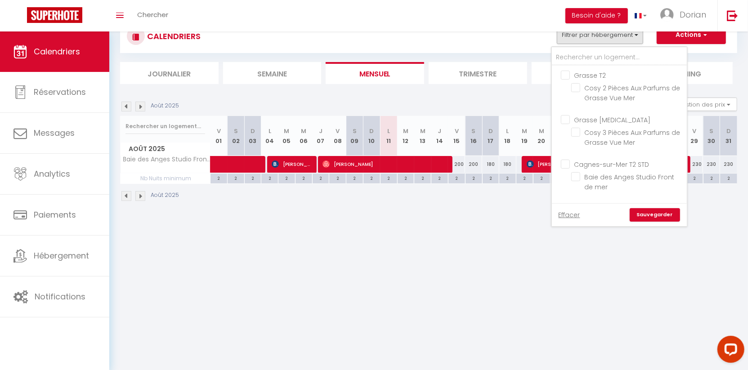
click at [564, 120] on input "Grasse [MEDICAL_DATA]" at bounding box center [628, 119] width 135 height 9
checkbox input "true"
checkbox input "false"
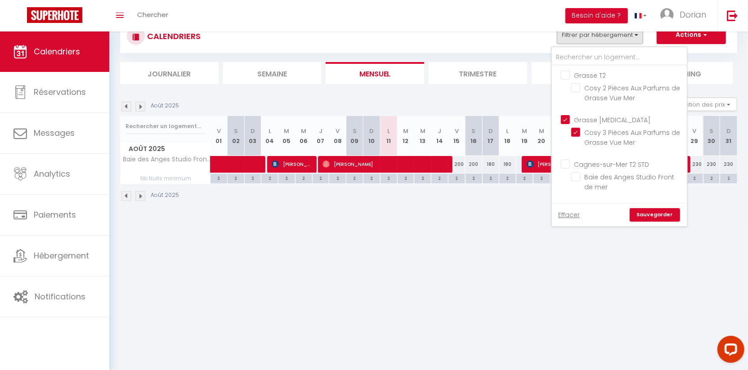
click at [564, 76] on input "Grasse T2" at bounding box center [628, 74] width 135 height 9
checkbox input "true"
checkbox input "false"
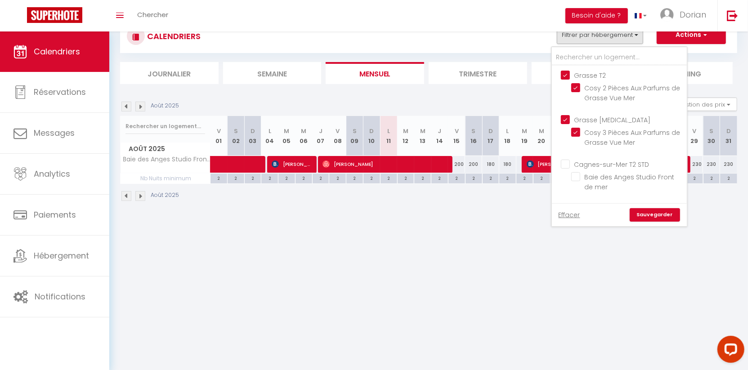
click at [650, 210] on link "Sauvegarder" at bounding box center [654, 214] width 50 height 13
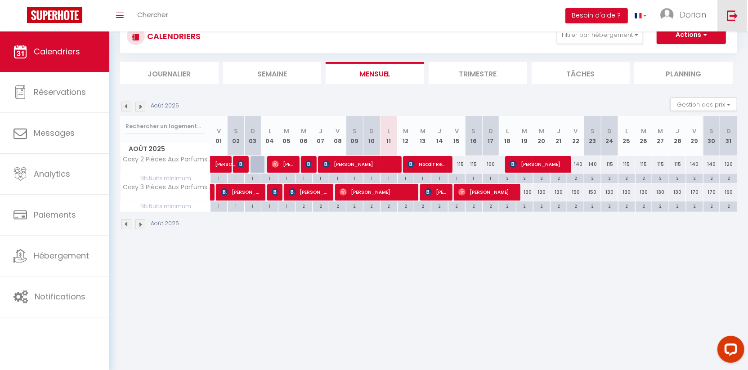
click at [733, 13] on img at bounding box center [732, 15] width 11 height 11
